Goal: Task Accomplishment & Management: Complete application form

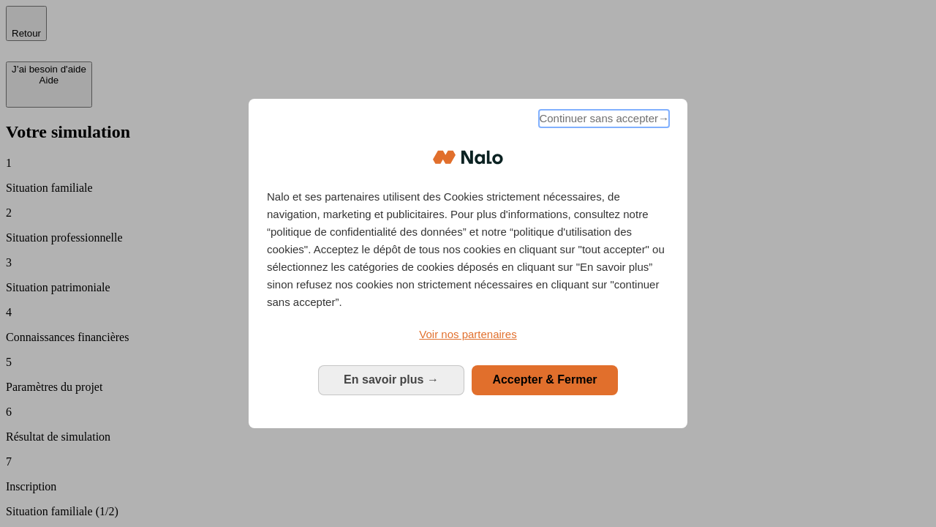
click at [603, 121] on span "Continuer sans accepter →" at bounding box center [604, 119] width 130 height 18
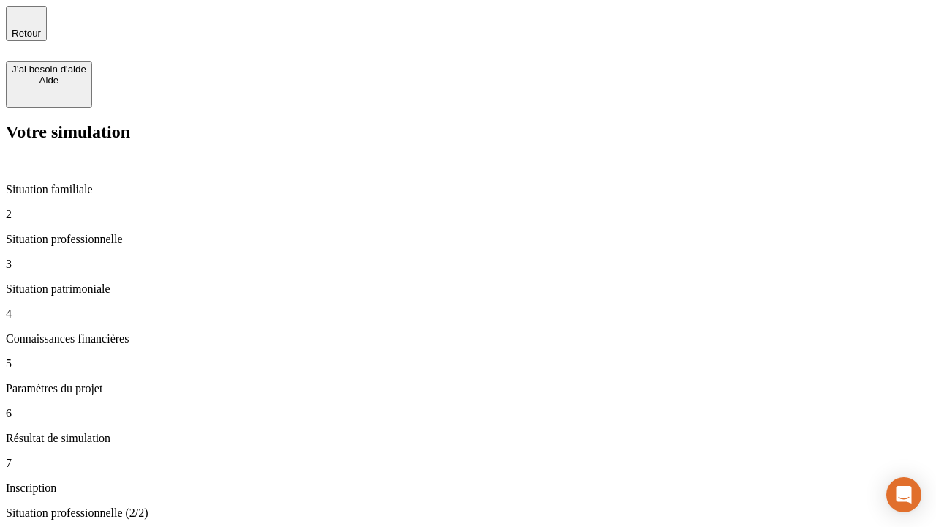
type input "30 000"
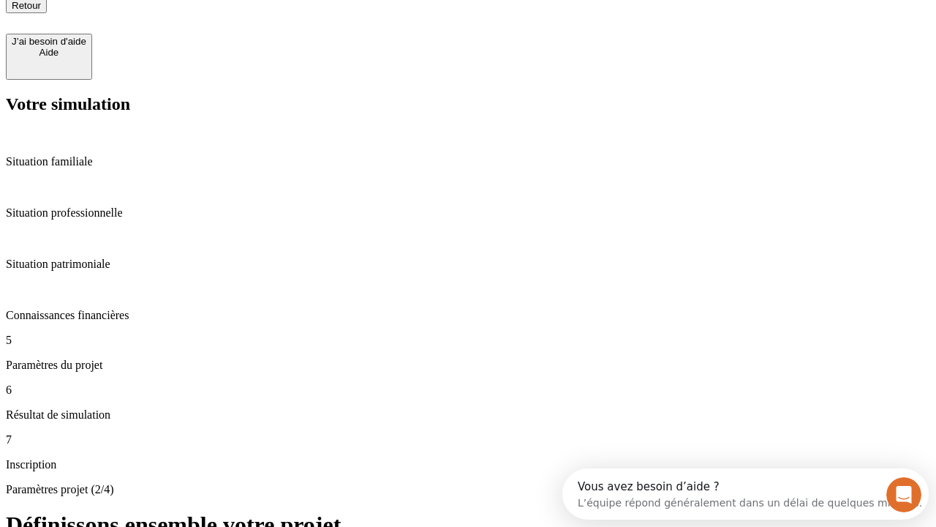
type input "25"
type input "1 000"
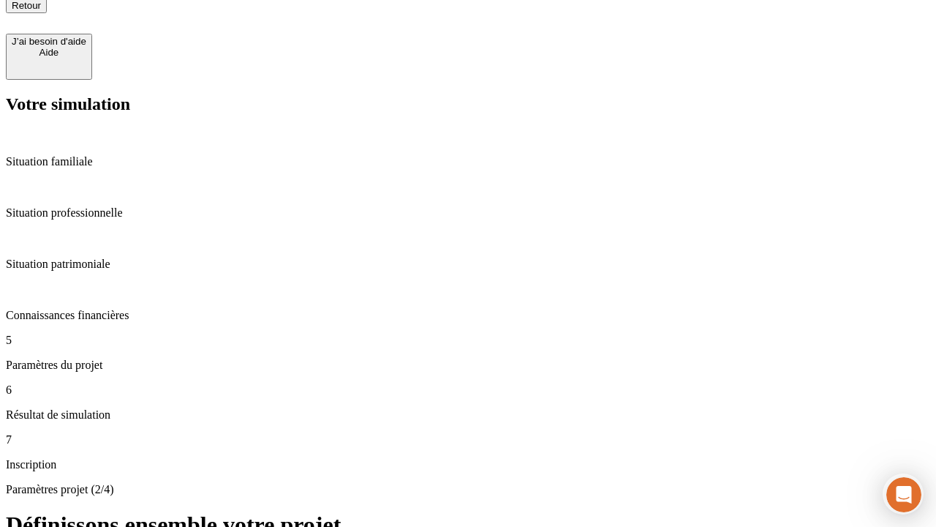
type input "640"
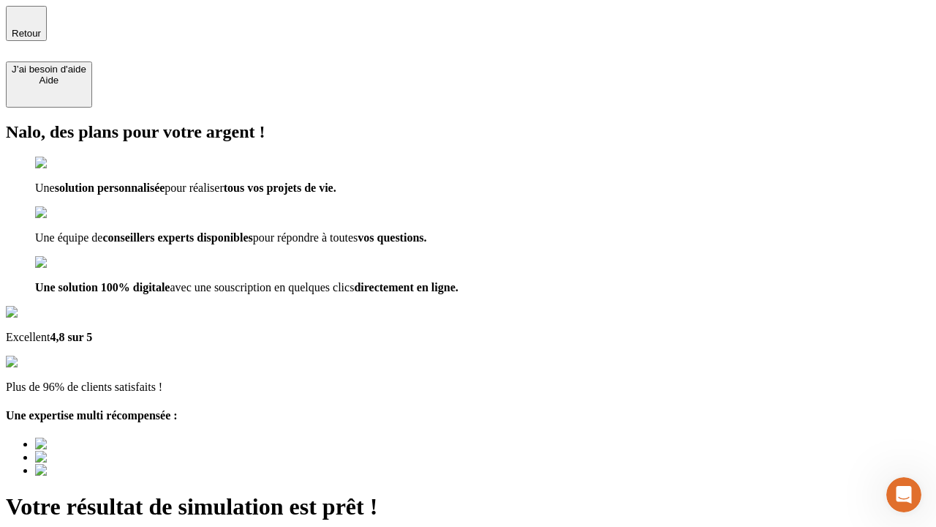
type input "[EMAIL_ADDRESS][PERSON_NAME][DOMAIN_NAME]"
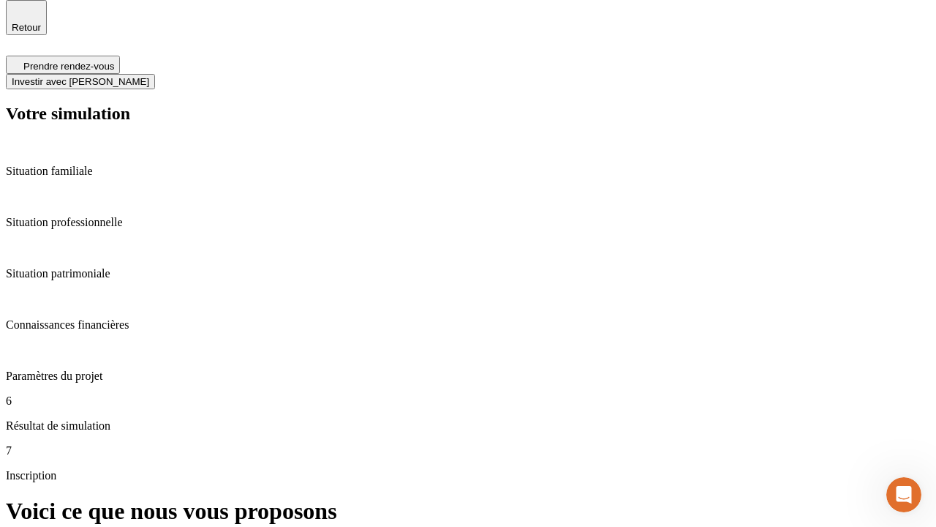
click at [149, 76] on span "Investir avec [PERSON_NAME]" at bounding box center [81, 81] width 138 height 11
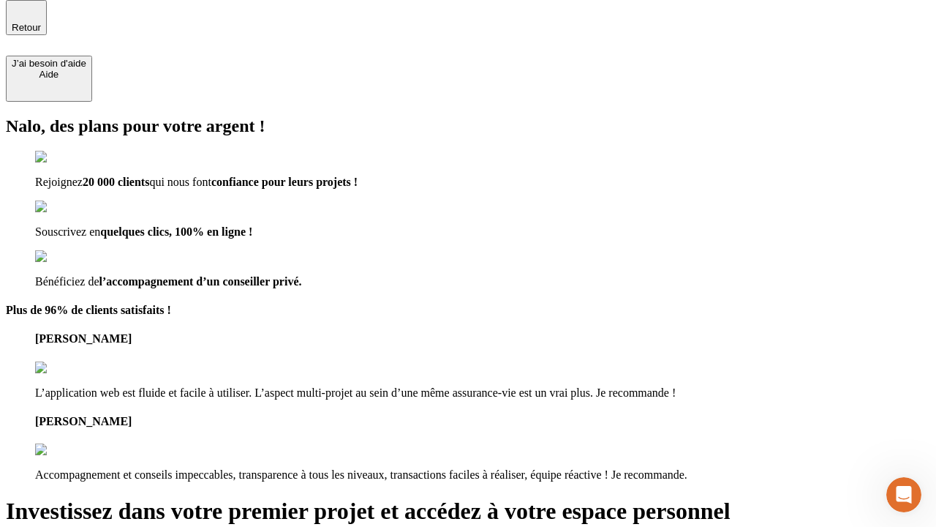
scroll to position [4, 0]
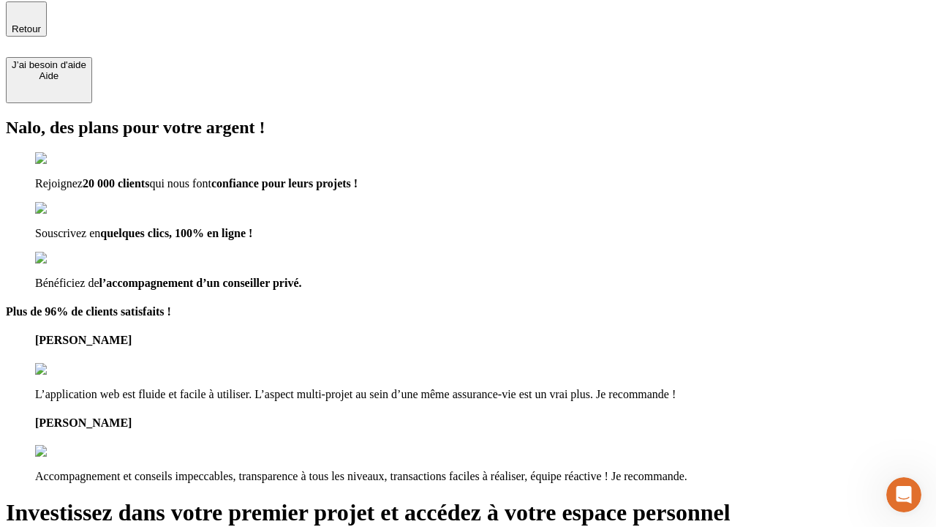
type input "[EMAIL_ADDRESS][PERSON_NAME][DOMAIN_NAME]"
